Goal: Task Accomplishment & Management: Manage account settings

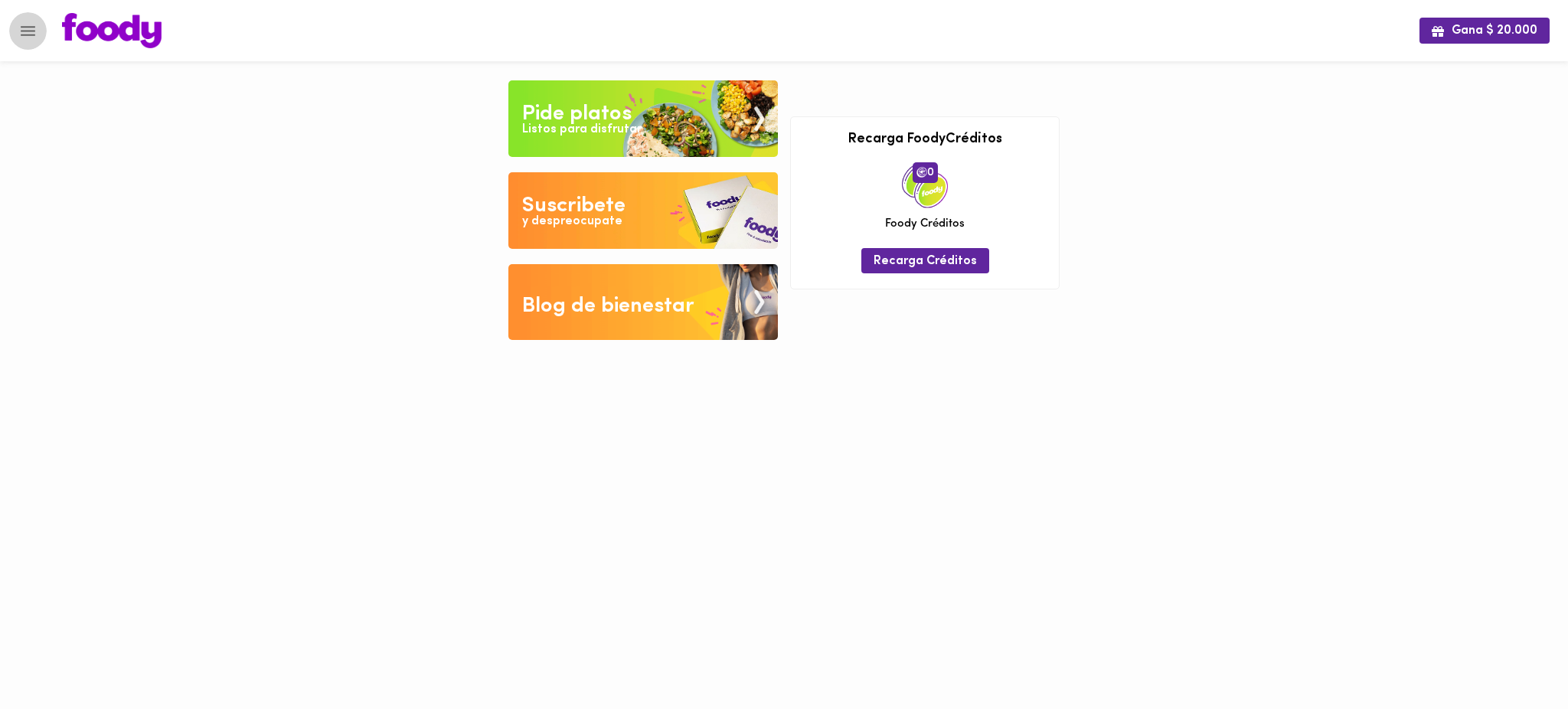
click at [17, 29] on button "Menu" at bounding box center [28, 31] width 38 height 38
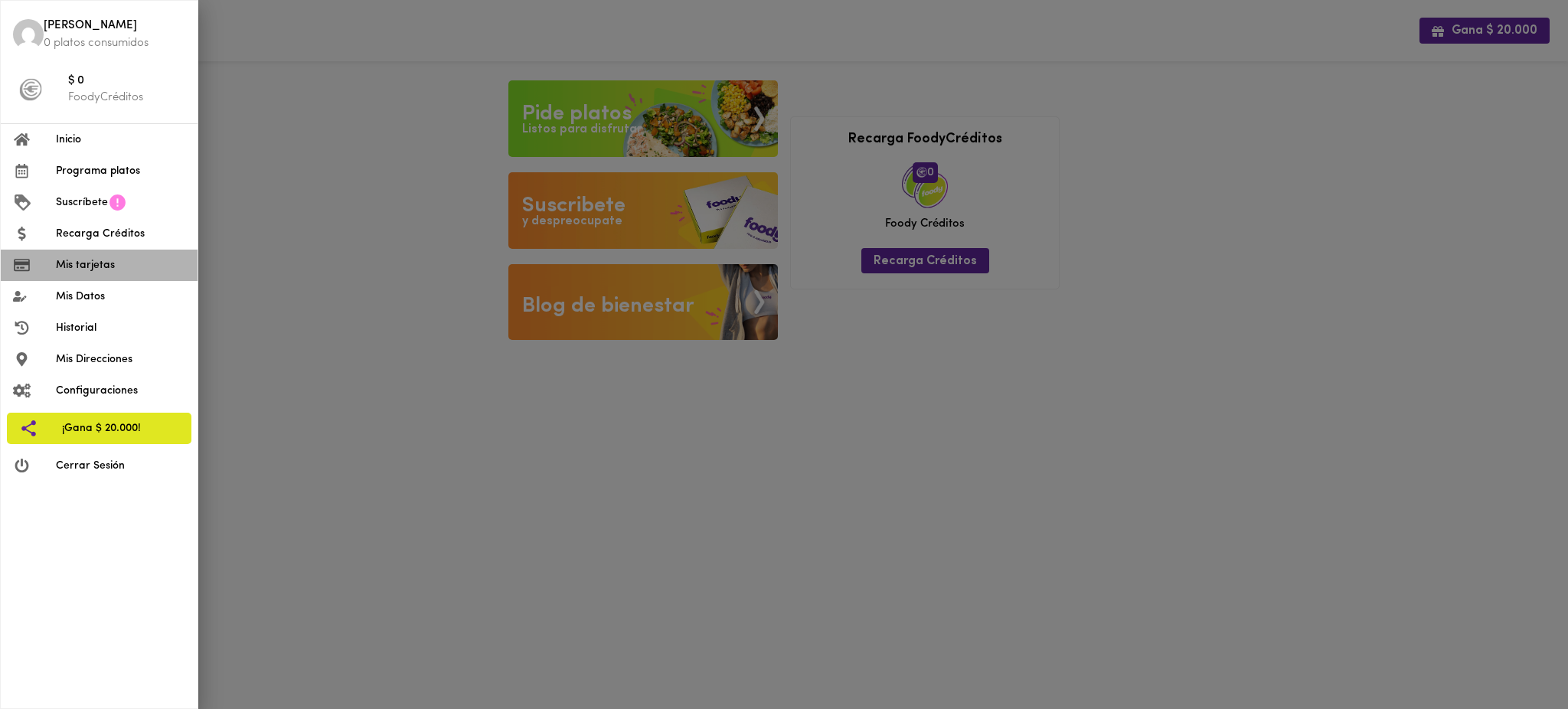
click at [113, 267] on span "Mis tarjetas" at bounding box center [120, 265] width 130 height 16
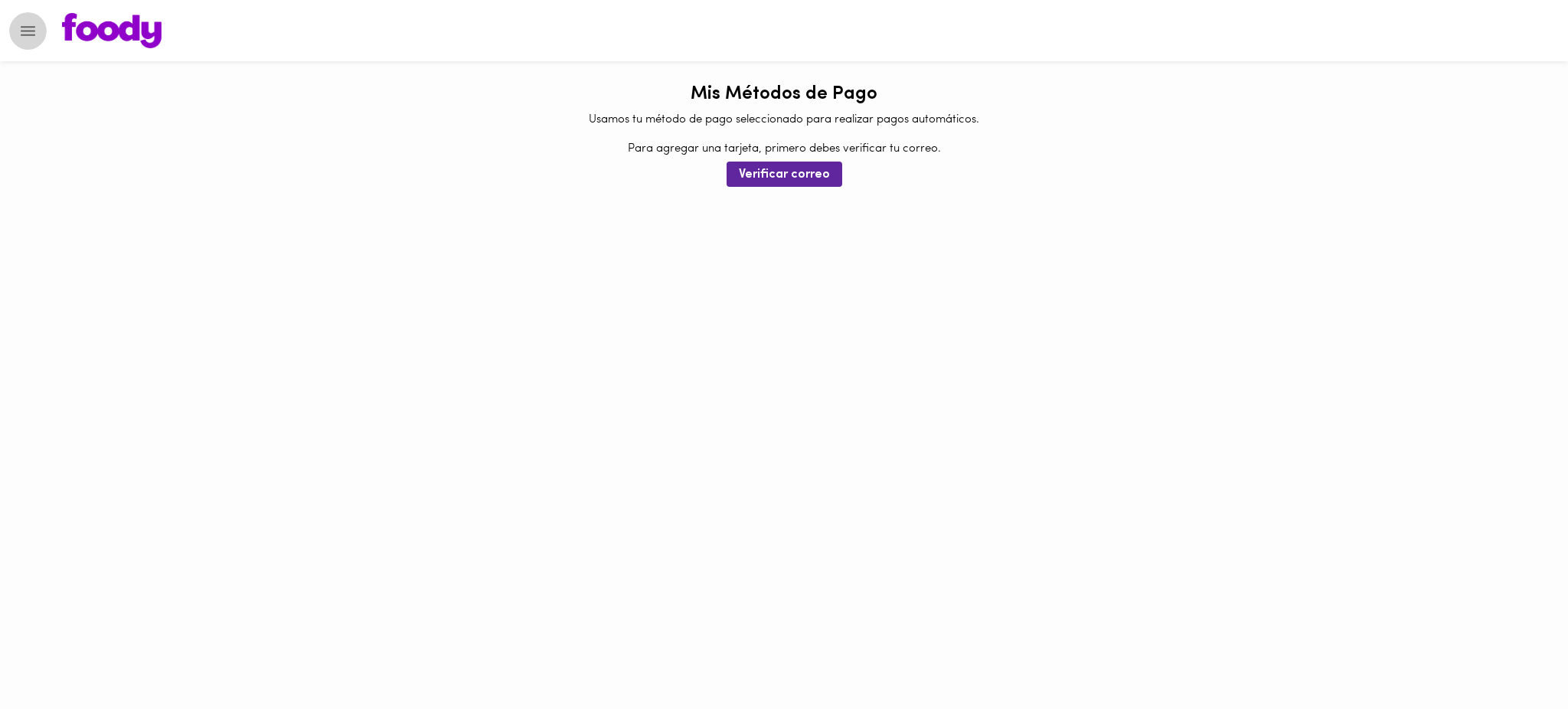
click at [30, 32] on icon "Menu" at bounding box center [28, 31] width 19 height 19
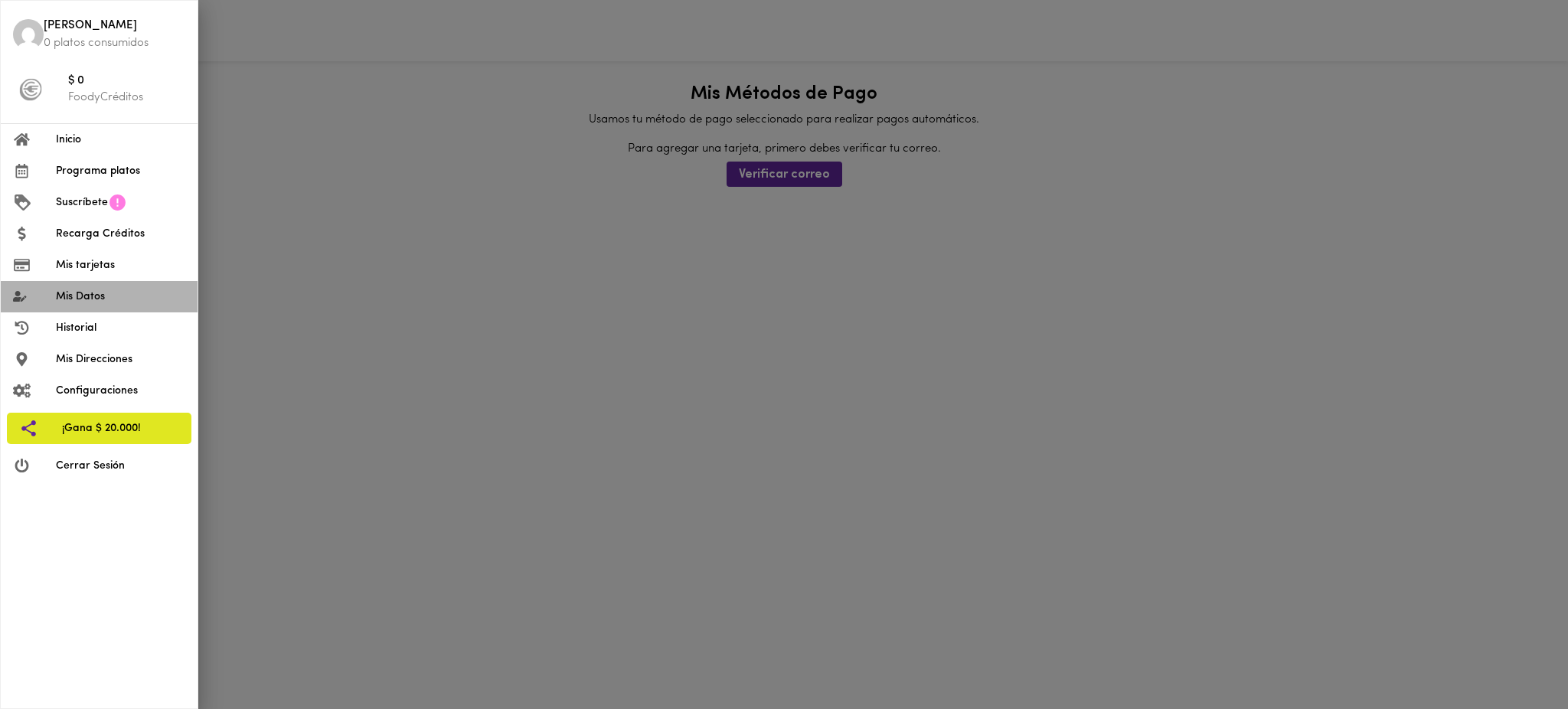
click at [127, 303] on span "Mis Datos" at bounding box center [120, 297] width 130 height 16
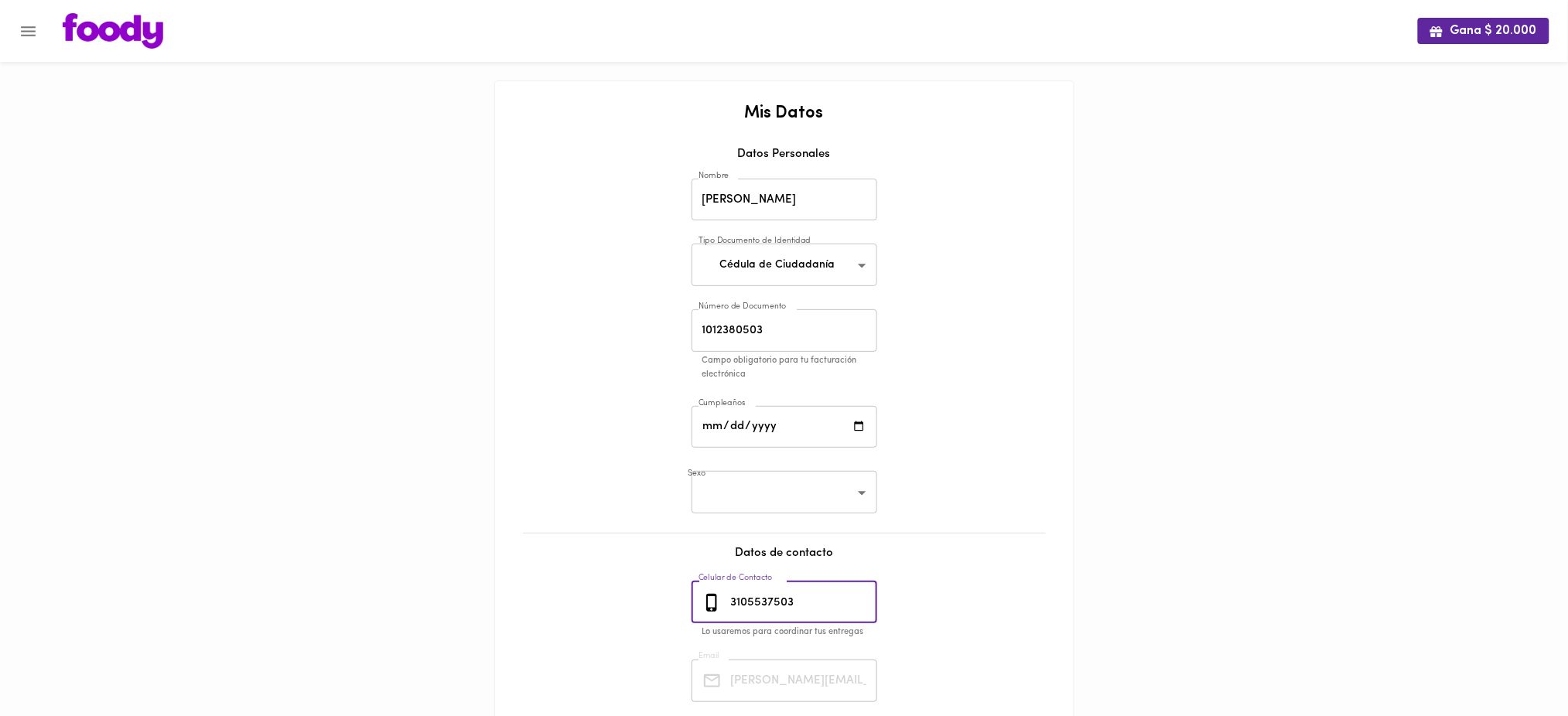
drag, startPoint x: 811, startPoint y: 613, endPoint x: 721, endPoint y: 614, distance: 90.0
click at [721, 614] on div "[PHONE_NUMBER] Celular de Contacto" at bounding box center [785, 603] width 186 height 43
click at [23, 22] on icon "Menu" at bounding box center [28, 31] width 20 height 19
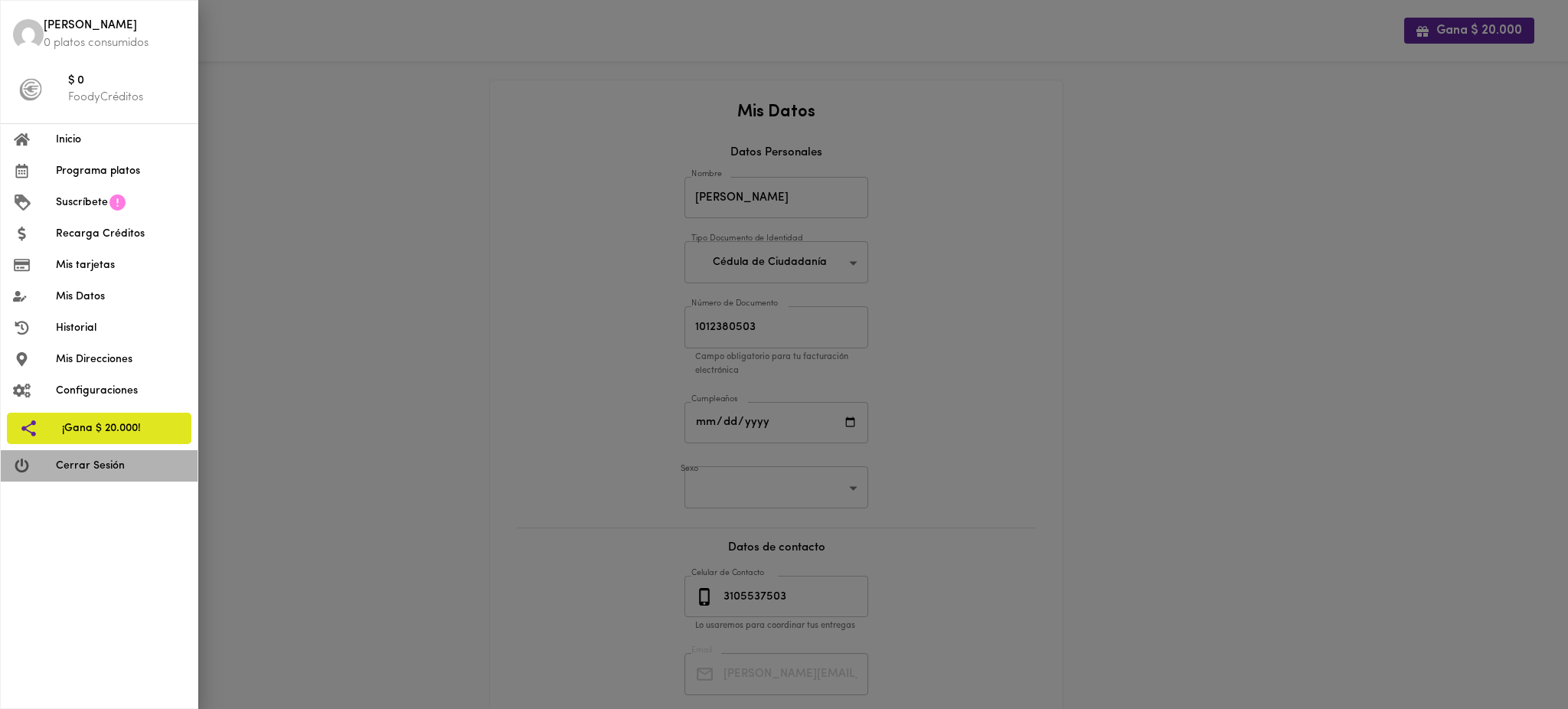
click at [94, 467] on span "Cerrar Sesión" at bounding box center [120, 466] width 130 height 16
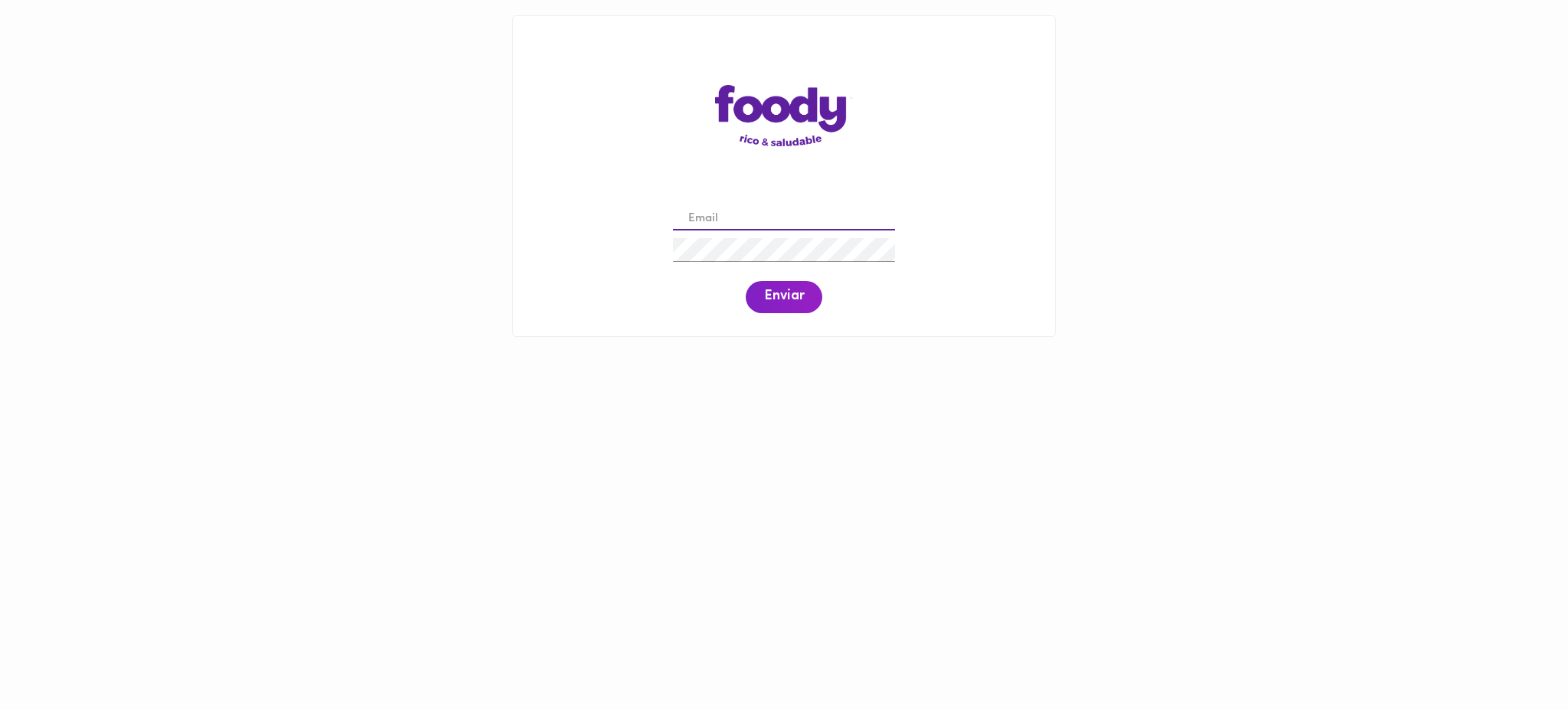
click at [767, 225] on input "email" at bounding box center [784, 219] width 222 height 24
paste input "[PERSON_NAME][EMAIL_ADDRESS][DOMAIN_NAME]"
type input "[PERSON_NAME][EMAIL_ADDRESS][DOMAIN_NAME]"
click at [794, 299] on span "Enviar" at bounding box center [784, 297] width 40 height 17
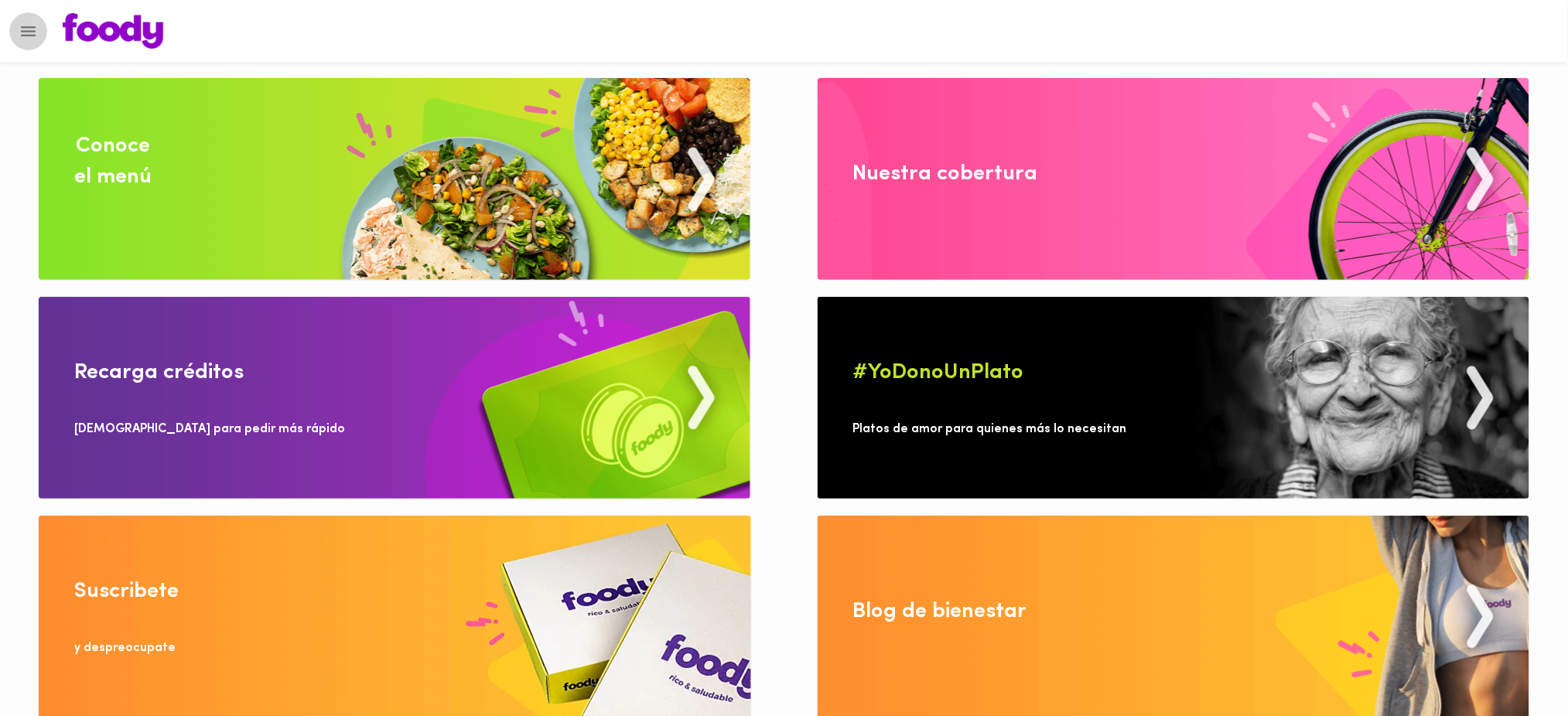
click at [30, 35] on icon "Menu" at bounding box center [28, 31] width 15 height 10
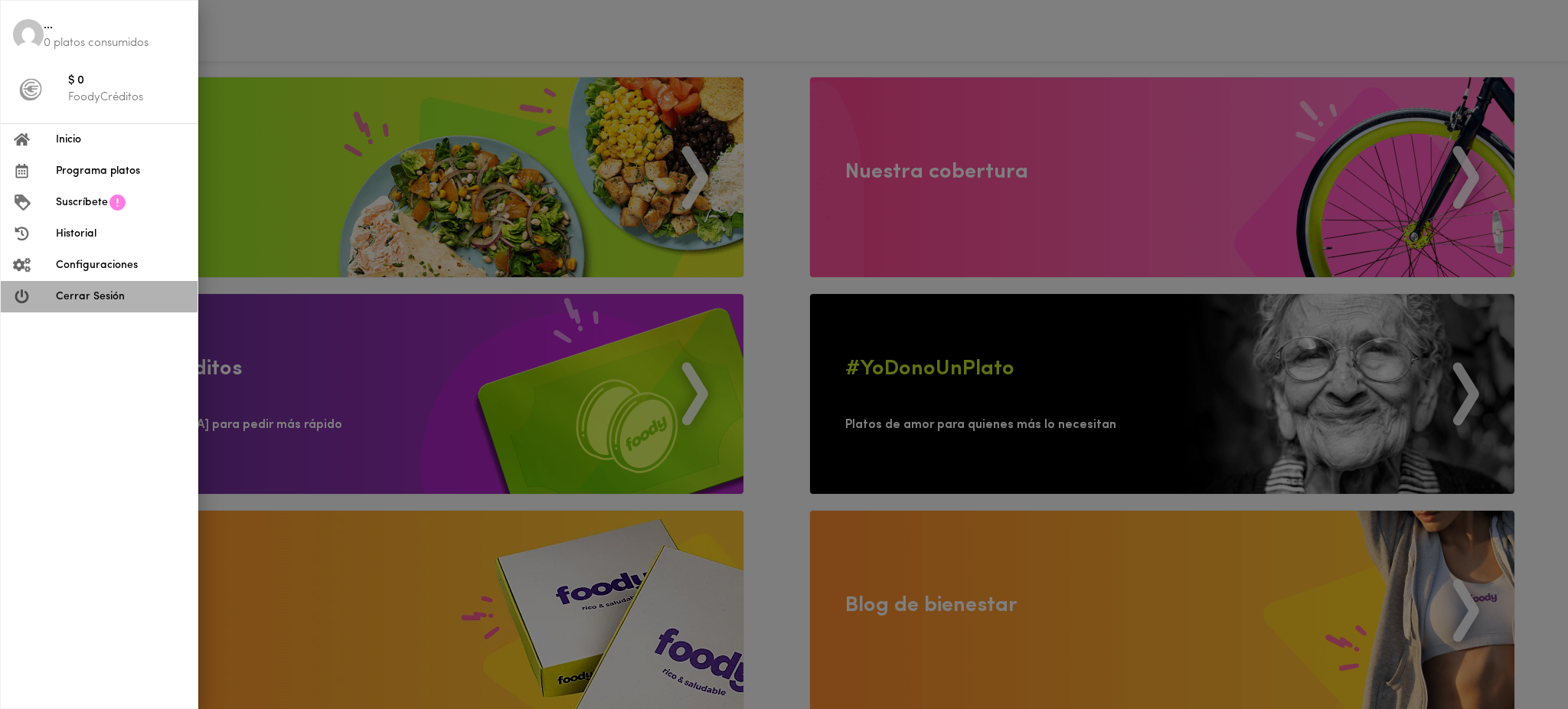
click at [62, 296] on span "Cerrar Sesión" at bounding box center [120, 297] width 130 height 16
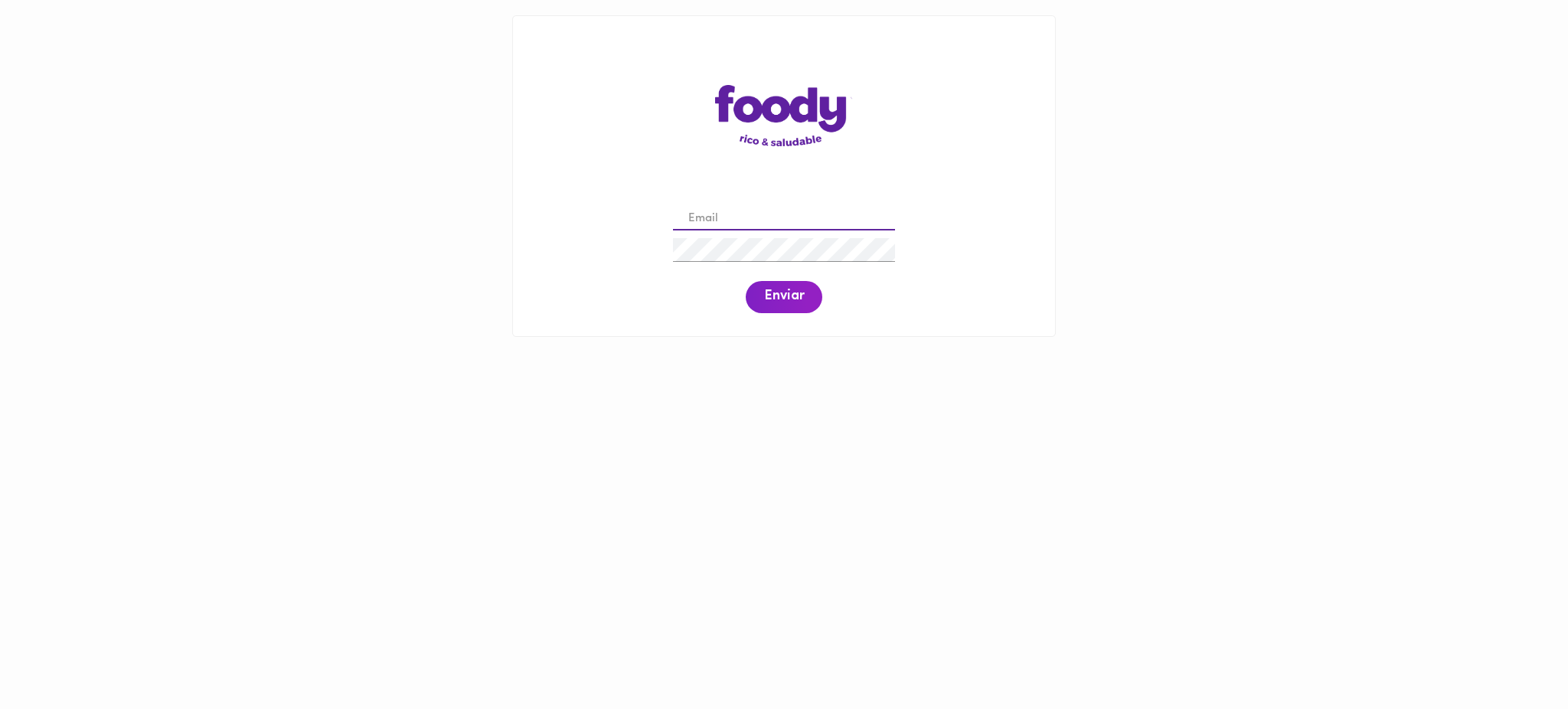
click at [713, 212] on input "email" at bounding box center [784, 219] width 222 height 24
paste input "operaciones@todoscomemos.com"
type input "operaciones@todoscomemos.com"
click at [794, 302] on span "Enviar" at bounding box center [784, 297] width 40 height 17
